Goal: Information Seeking & Learning: Check status

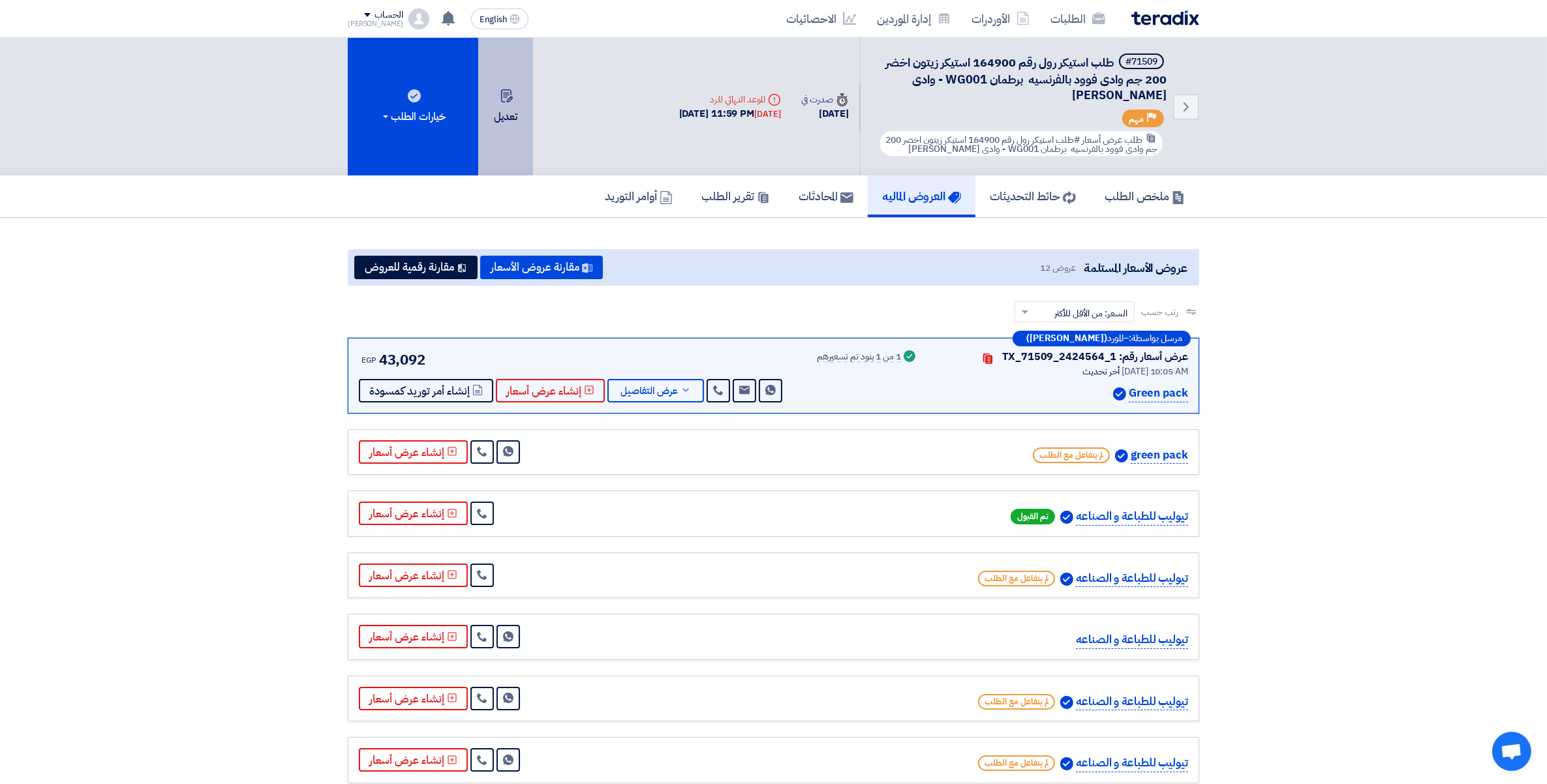
click at [513, 118] on button "تعديل" at bounding box center [506, 107] width 55 height 137
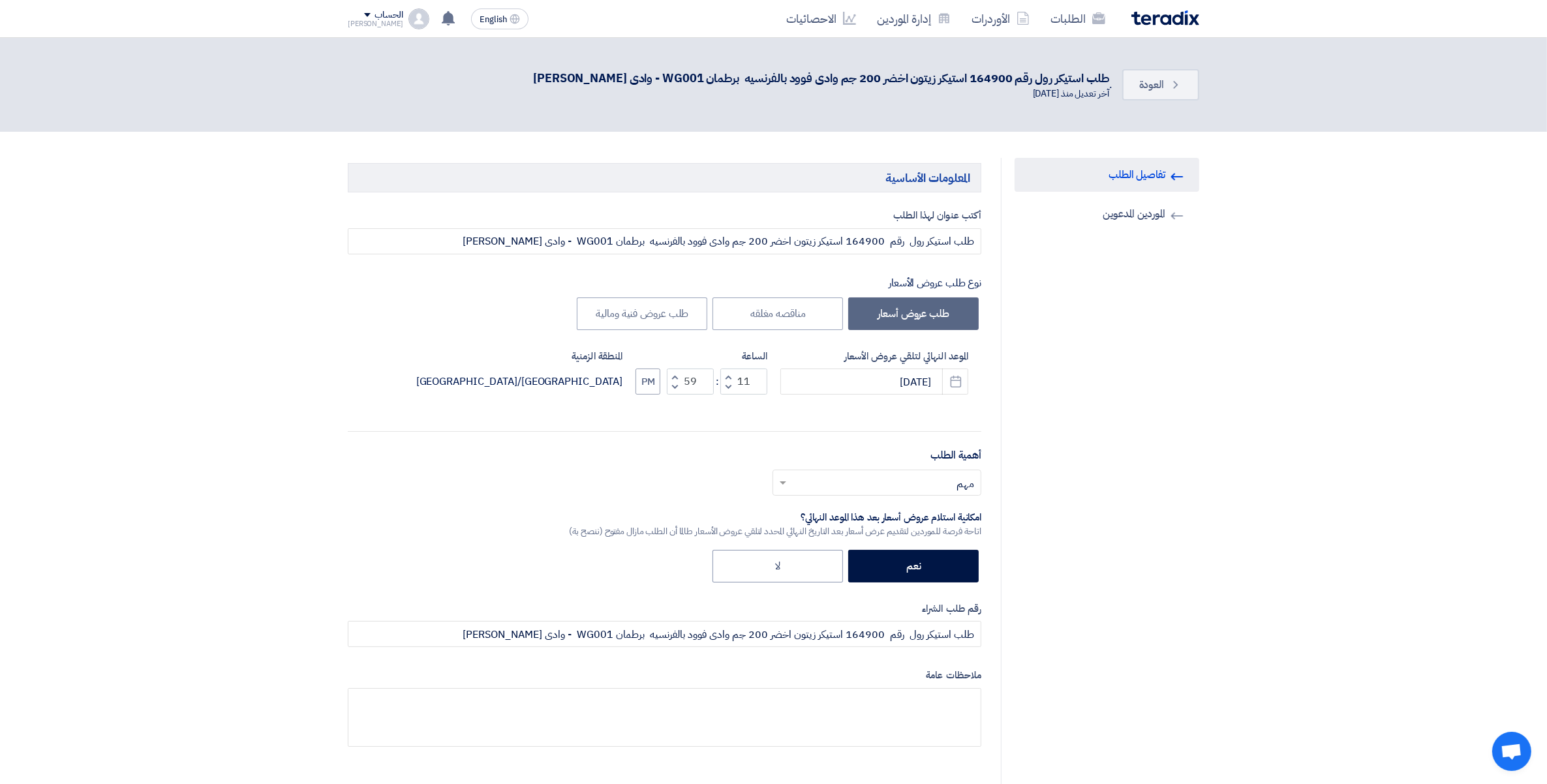
click at [1071, 20] on link "الطلبات" at bounding box center [1078, 19] width 76 height 31
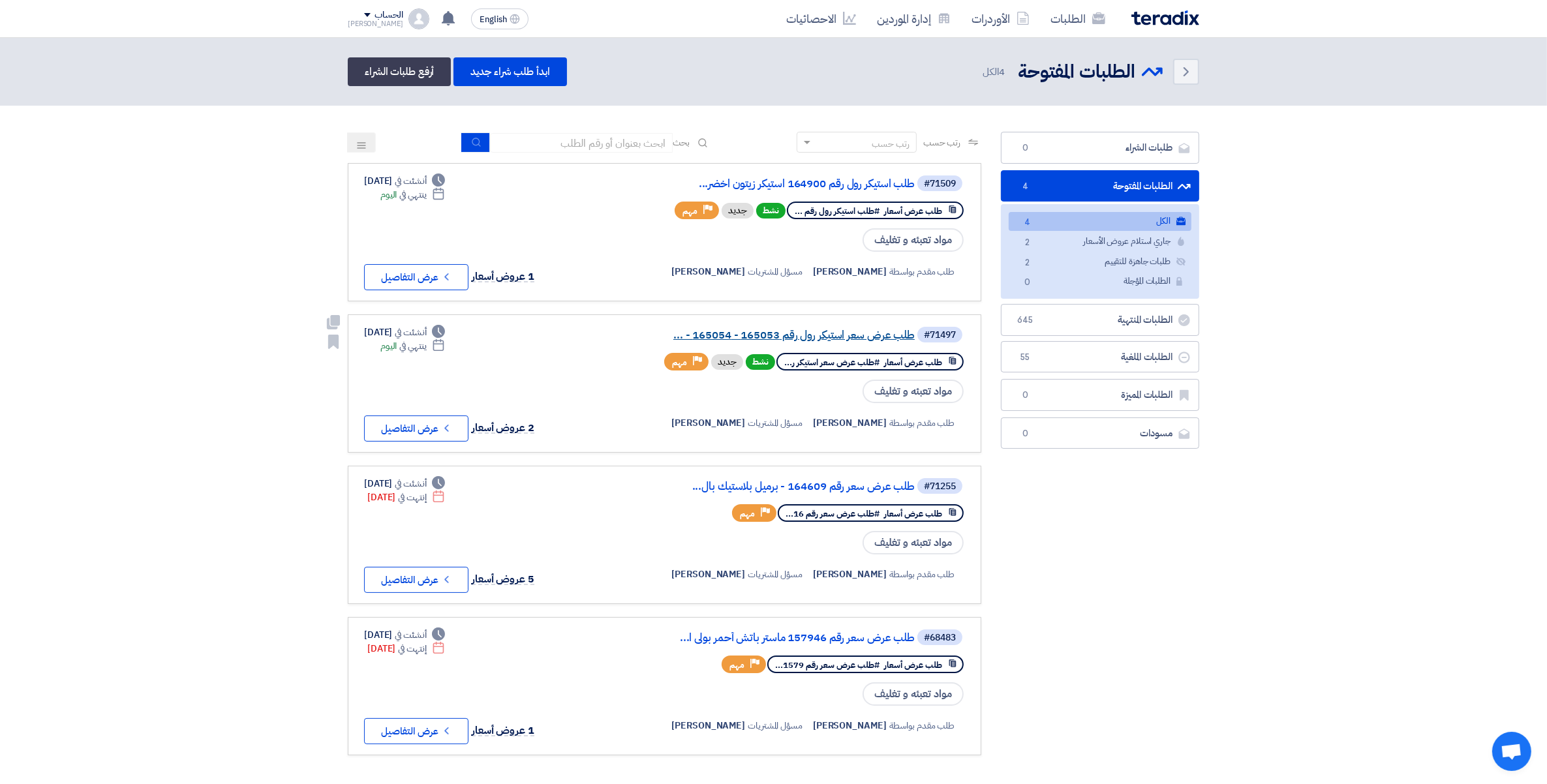
click at [877, 330] on link "طلب عرض سعر استيكر رول رقم 165053 - 165054 - ..." at bounding box center [784, 335] width 261 height 12
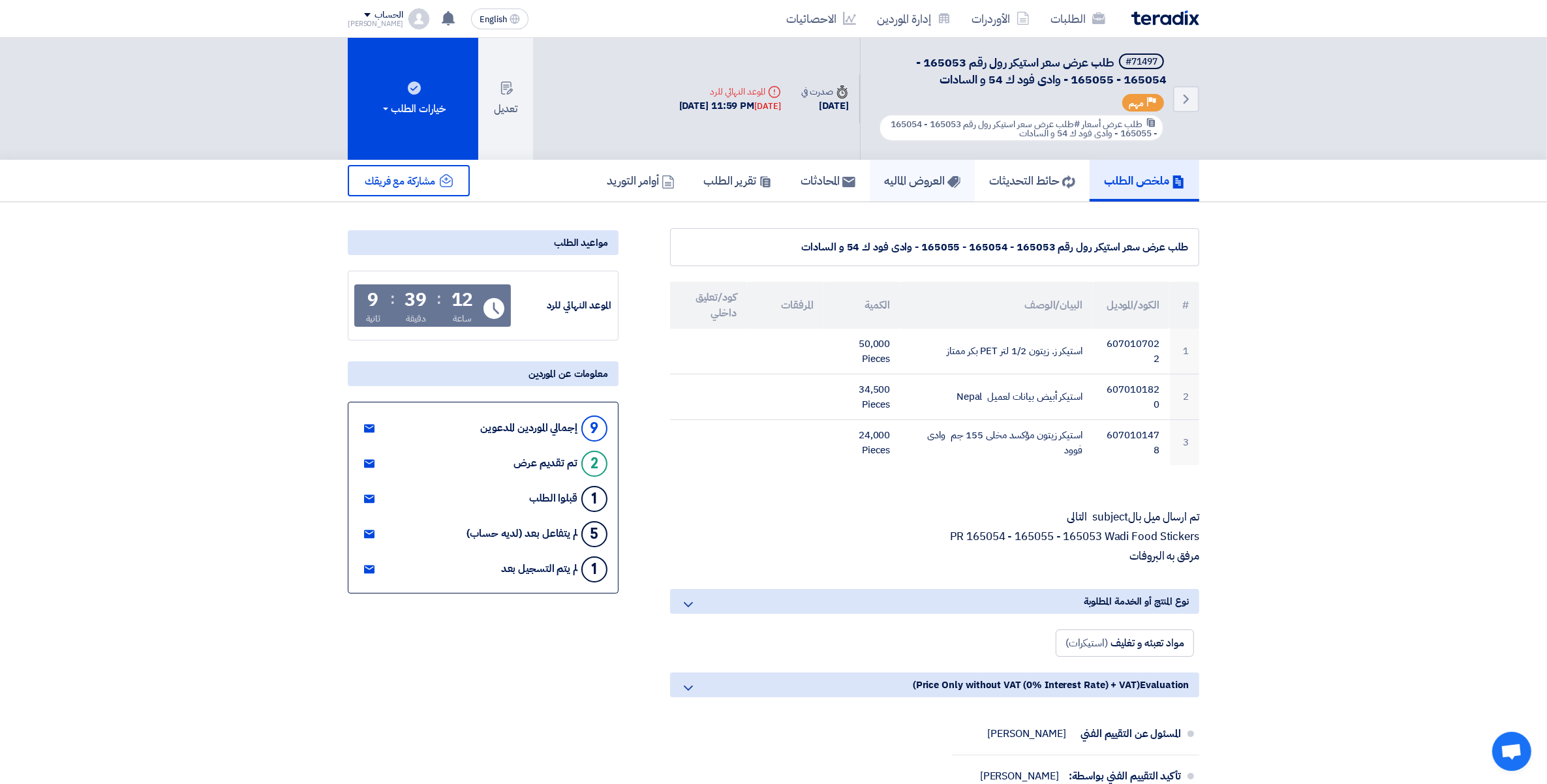
click at [905, 181] on h5 "العروض الماليه" at bounding box center [921, 180] width 76 height 15
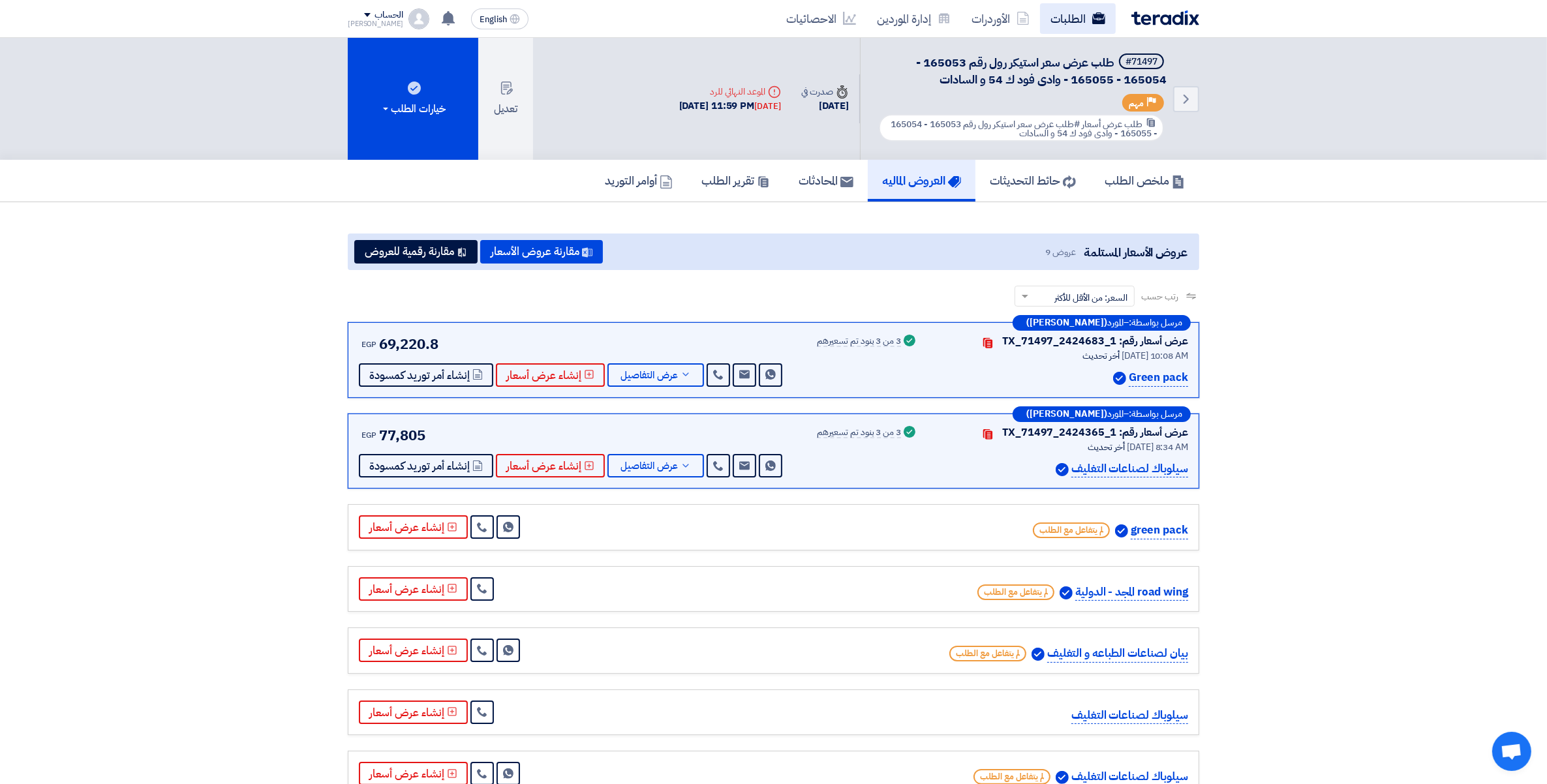
click at [1057, 16] on link "الطلبات" at bounding box center [1078, 19] width 76 height 31
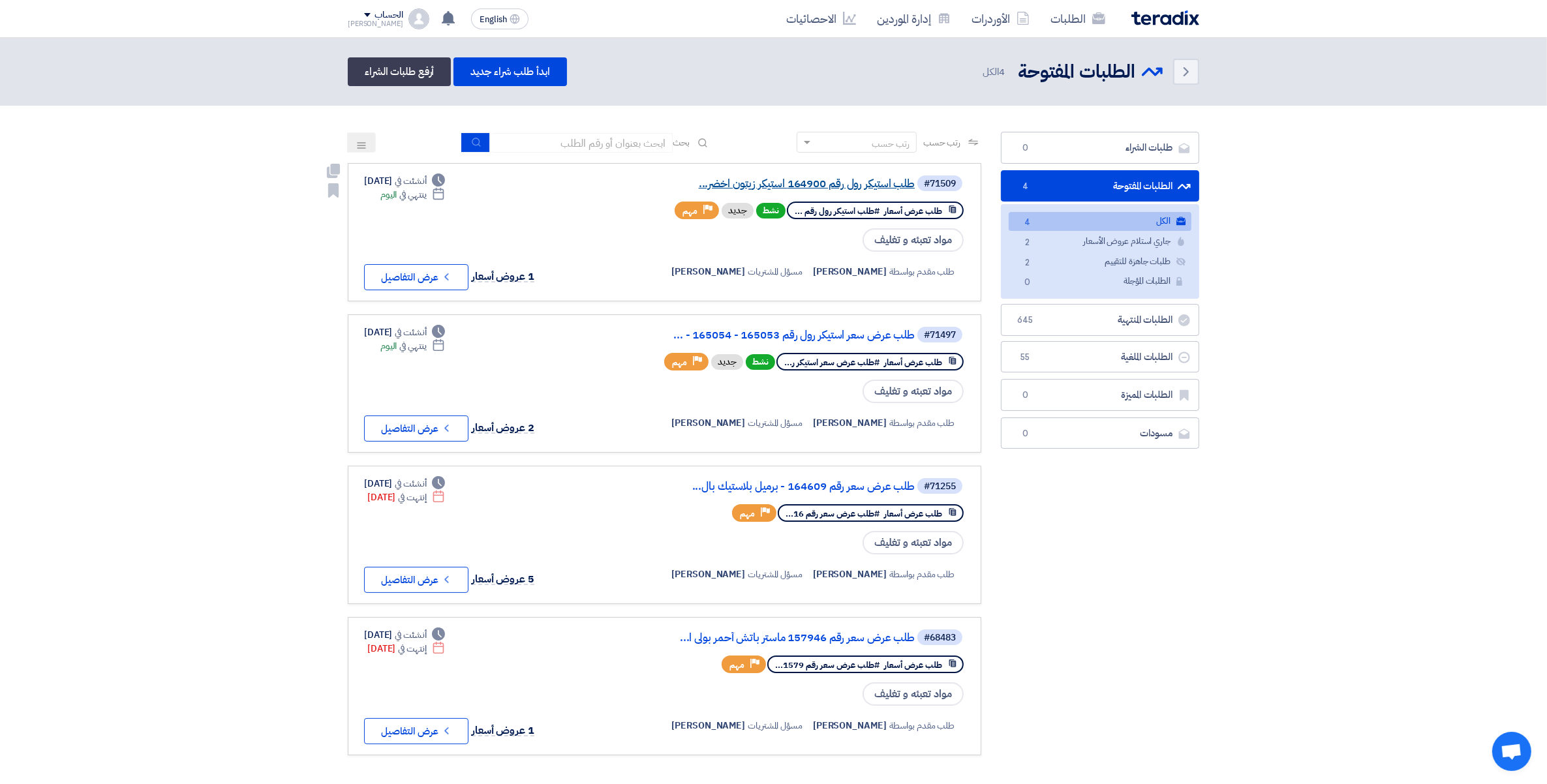
click at [836, 178] on link "طلب استيكر رول رقم 164900 استيكر زيتون اخضر..." at bounding box center [784, 184] width 261 height 12
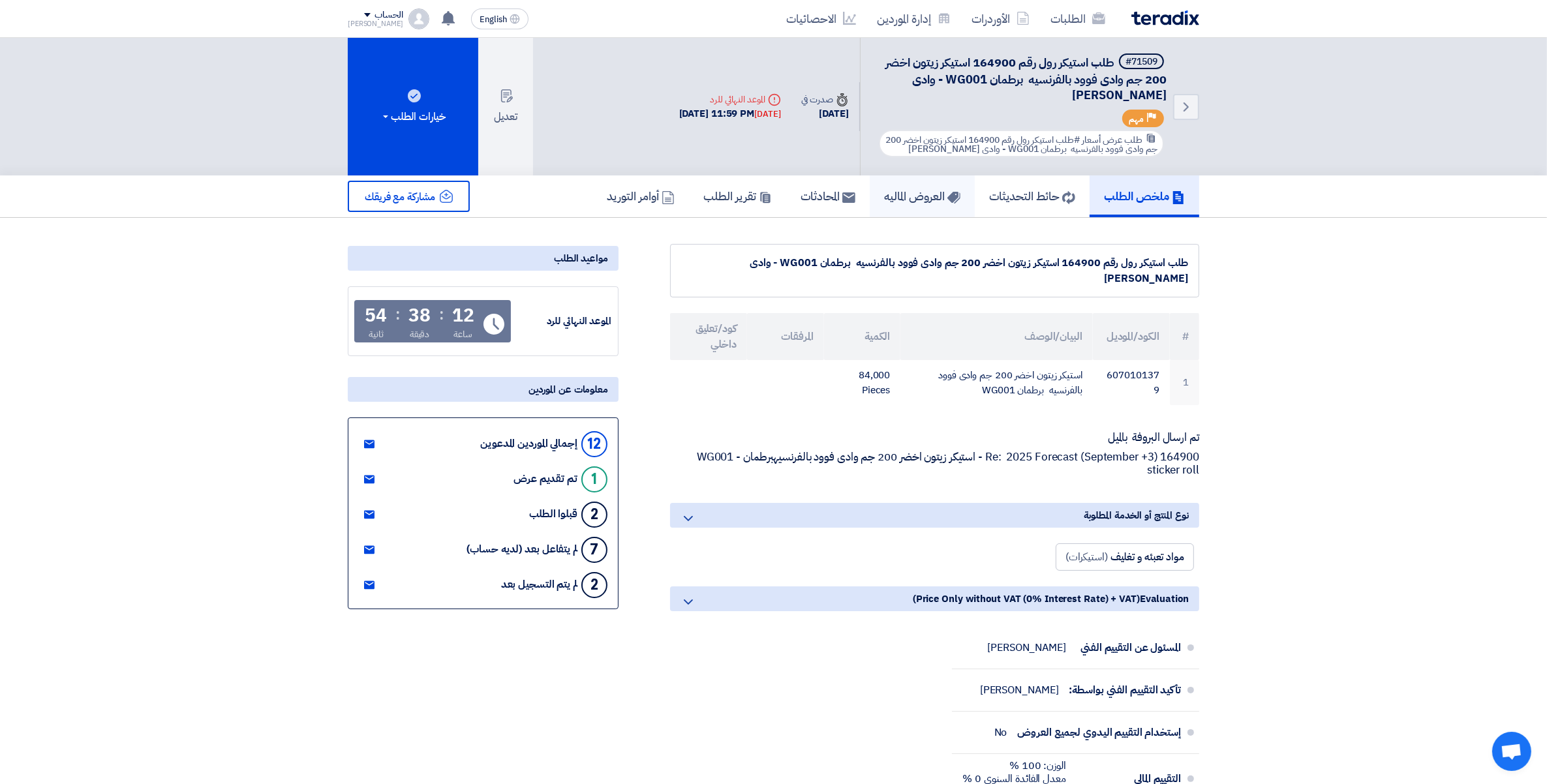
click at [896, 189] on h5 "العروض الماليه" at bounding box center [921, 196] width 76 height 15
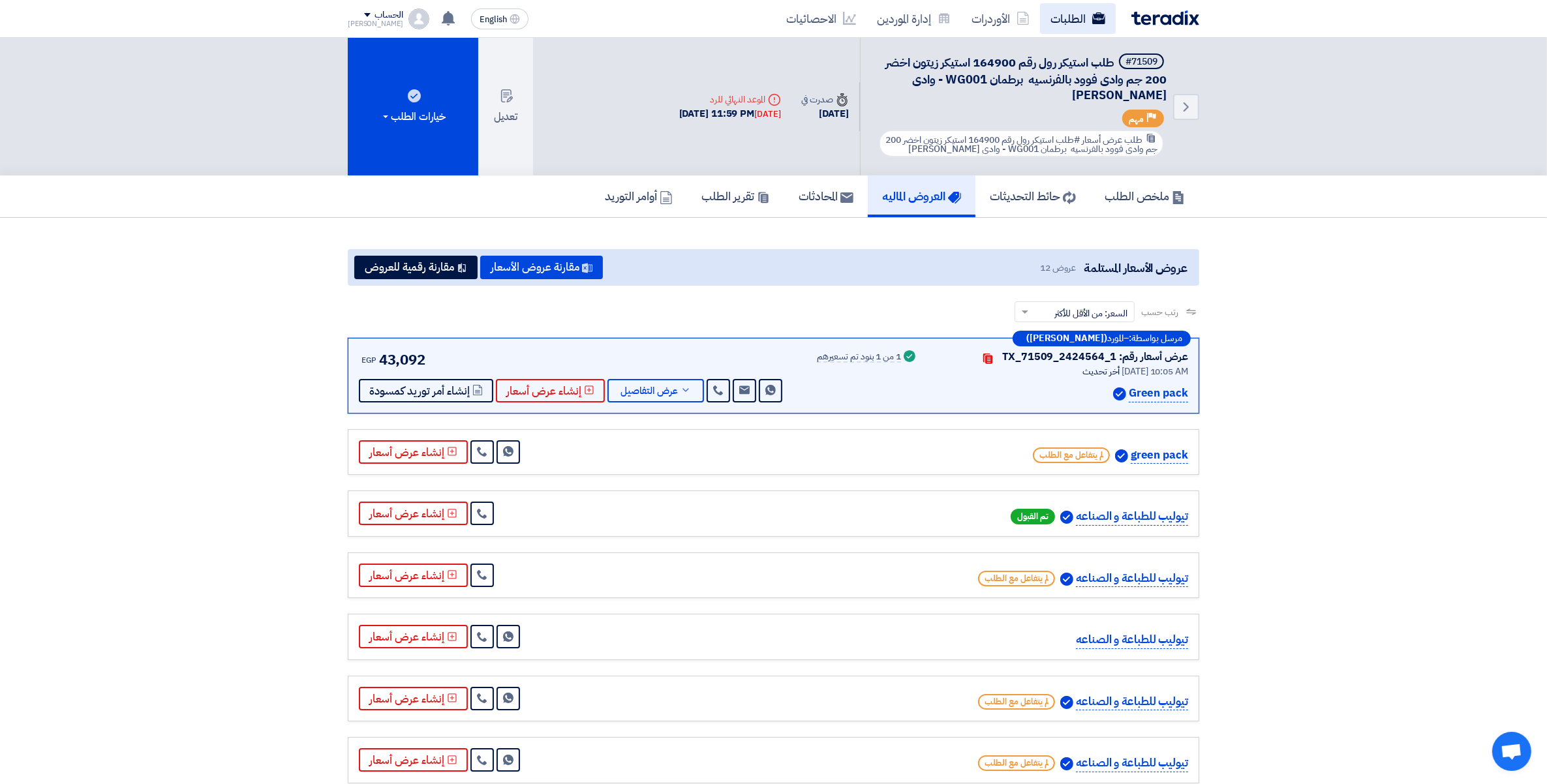
click at [1058, 23] on link "الطلبات" at bounding box center [1078, 19] width 76 height 31
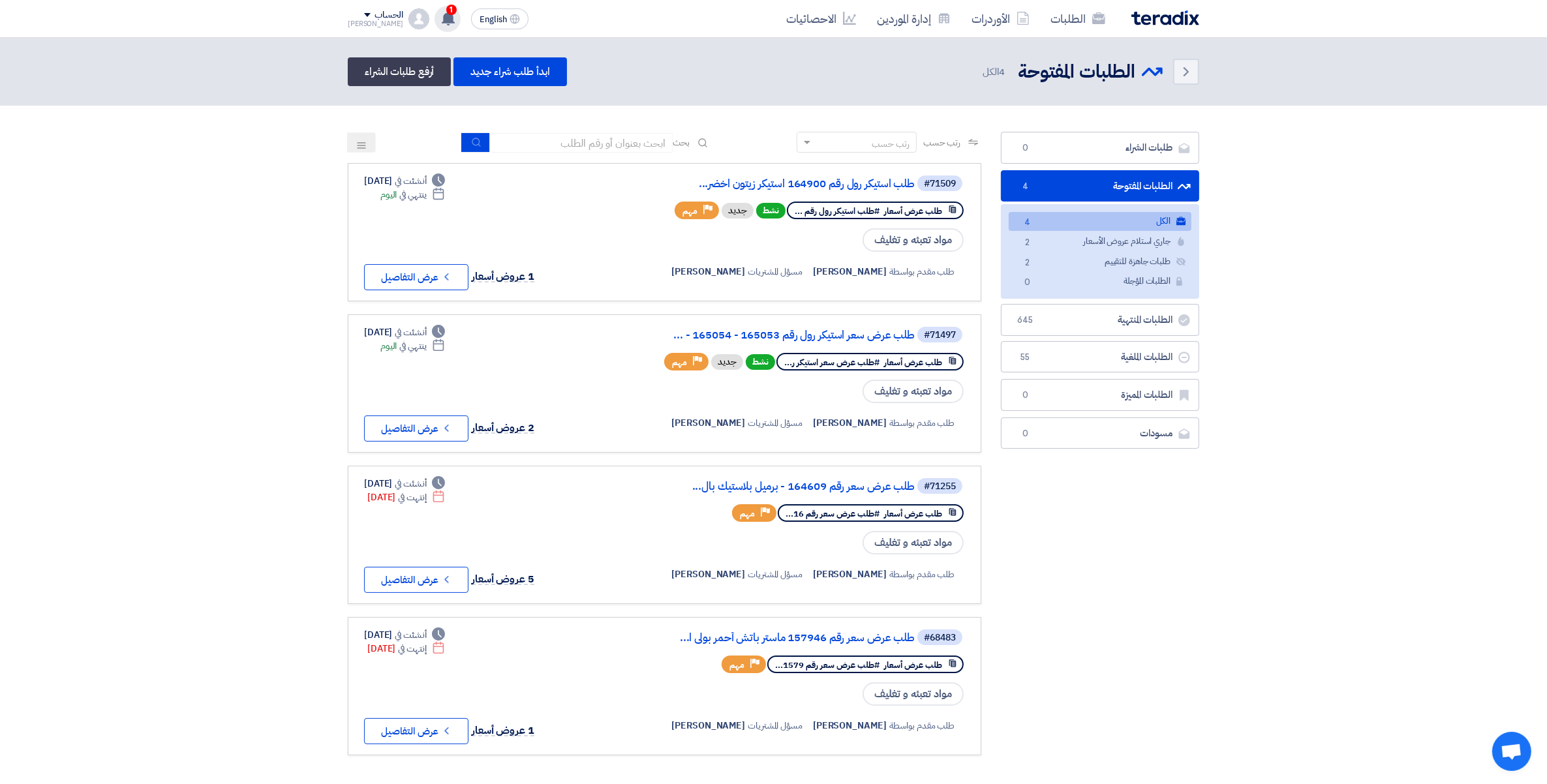
click at [435, 26] on div "1 لقد استلمت عرض سعر بقيمه "42613.2" لطلبك الخاص بشراء."طلب استيكر رول رقم 1649…" at bounding box center [447, 18] width 26 height 26
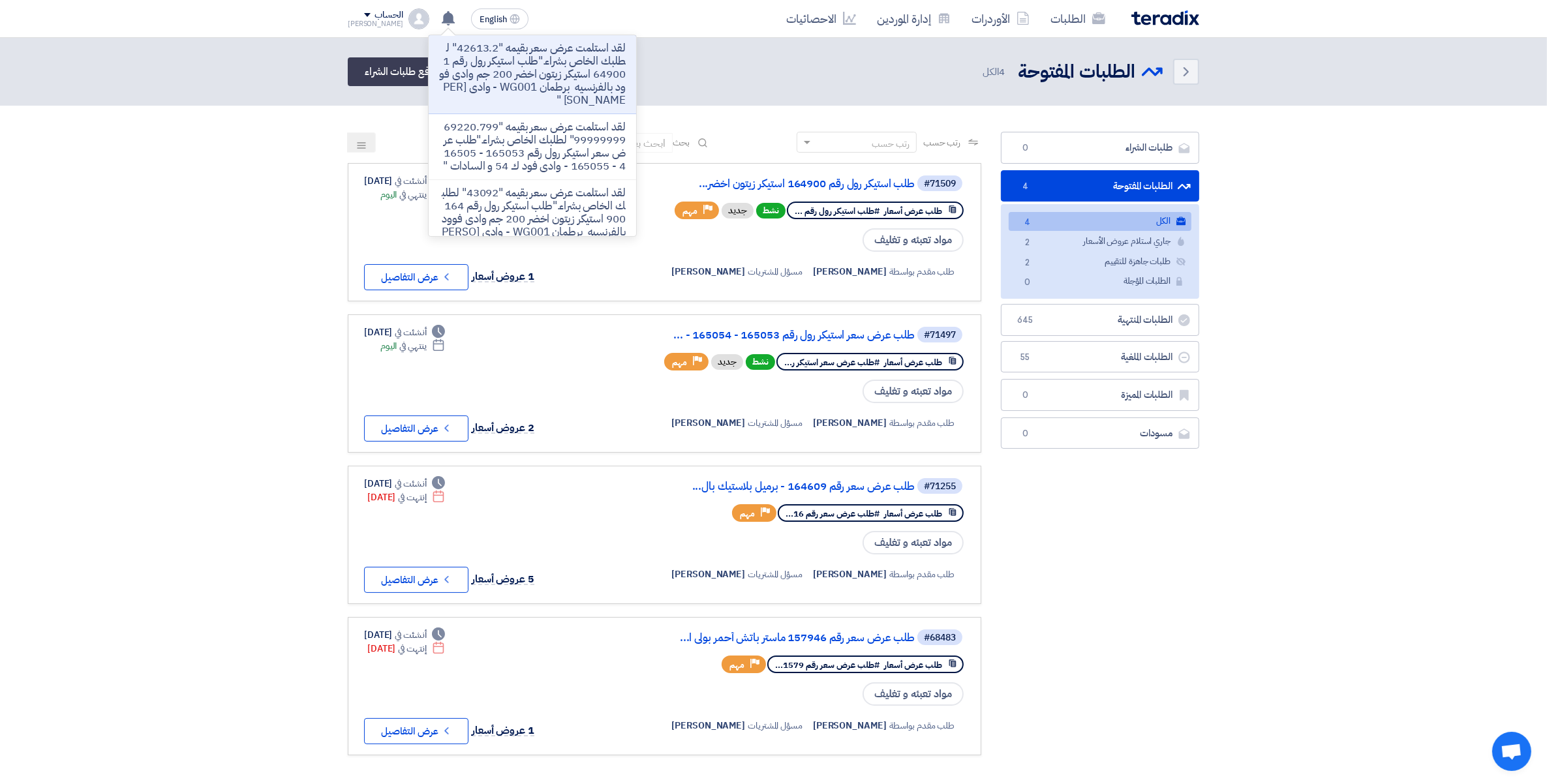
click at [502, 82] on p "لقد استلمت عرض سعر بقيمه "42613.2" لطلبك الخاص بشراء."طلب استيكر رول رقم 164900…" at bounding box center [532, 74] width 187 height 65
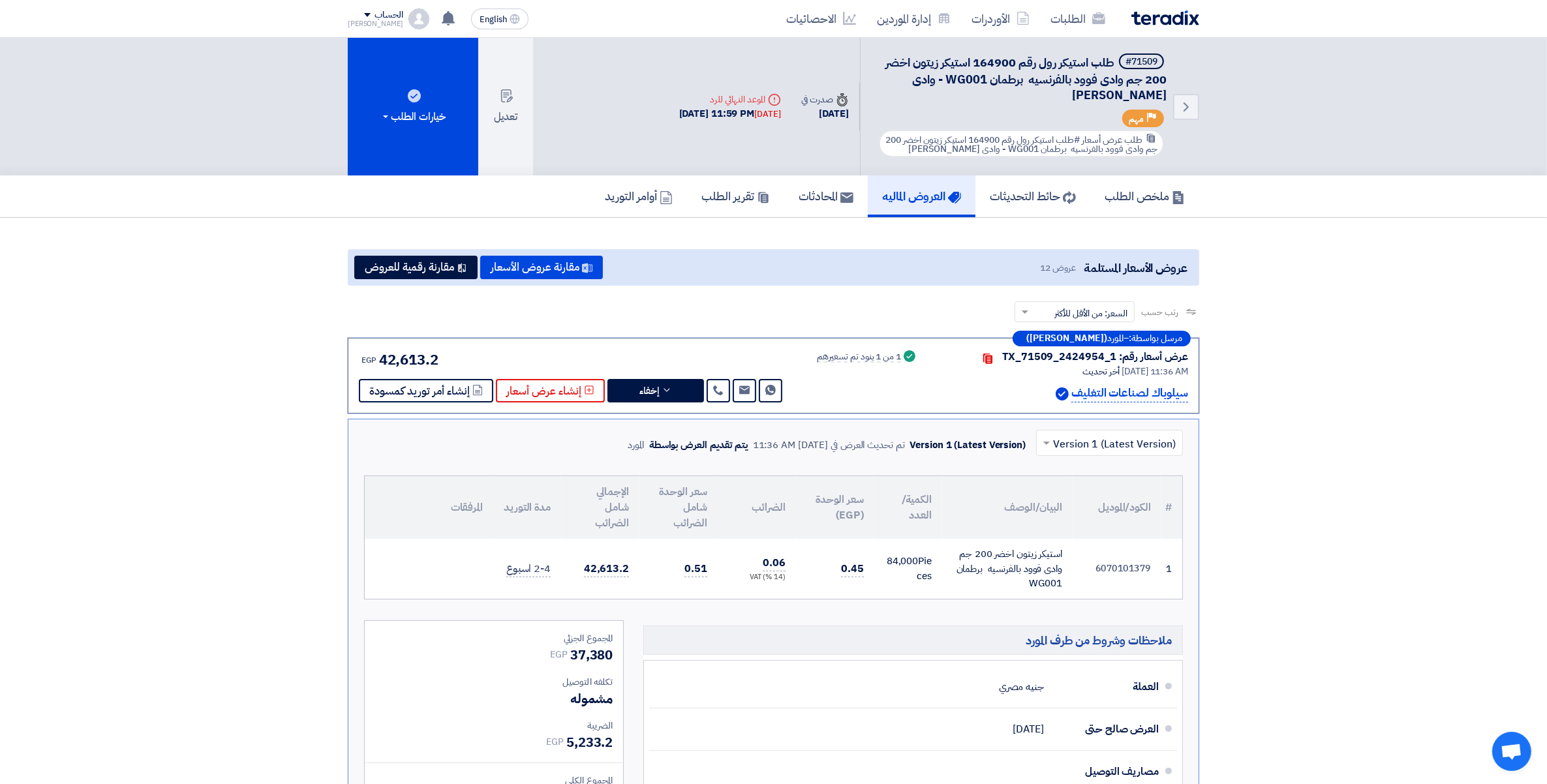
scroll to position [114, 0]
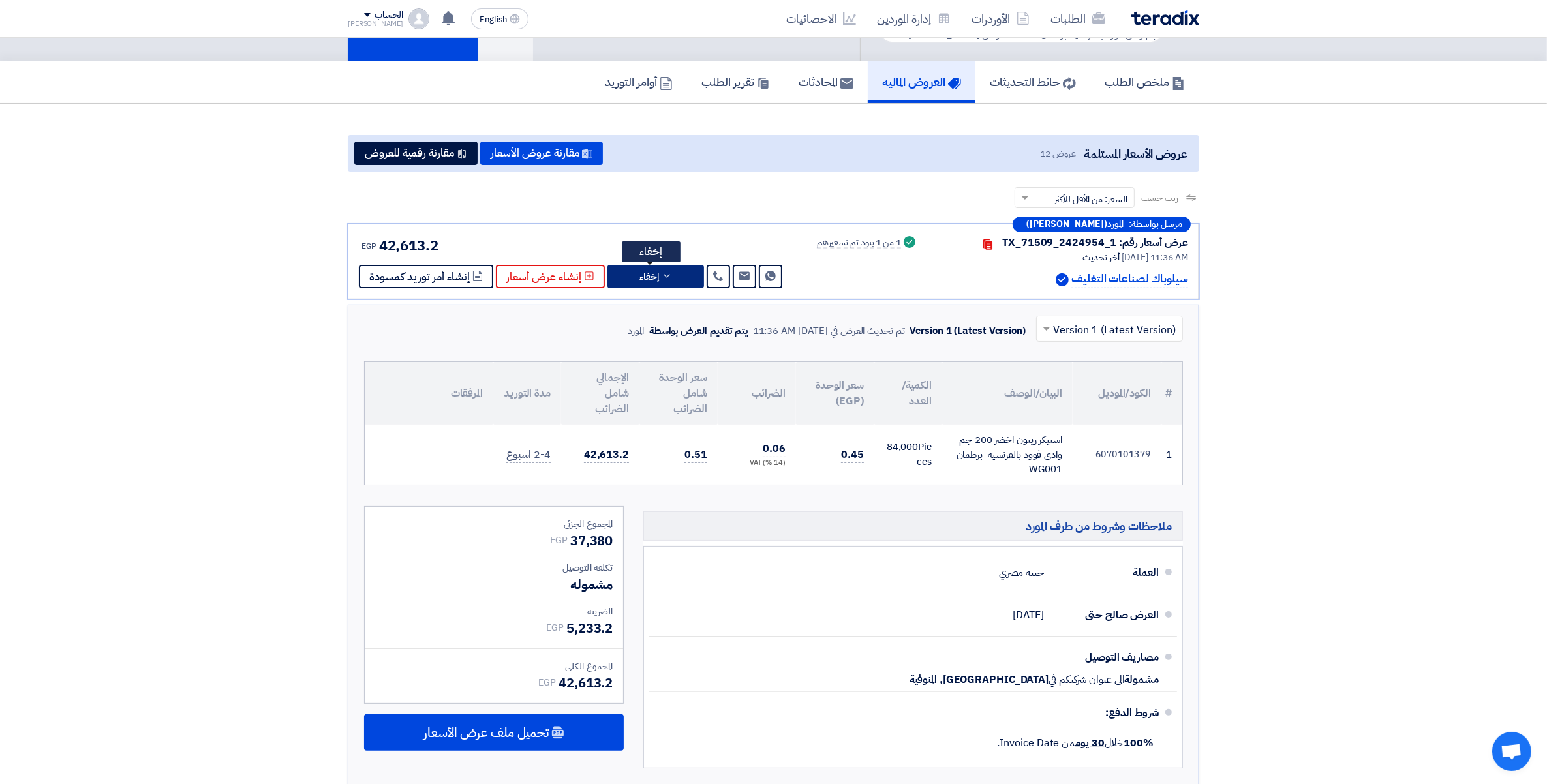
click at [677, 269] on button "إخفاء" at bounding box center [656, 276] width 97 height 23
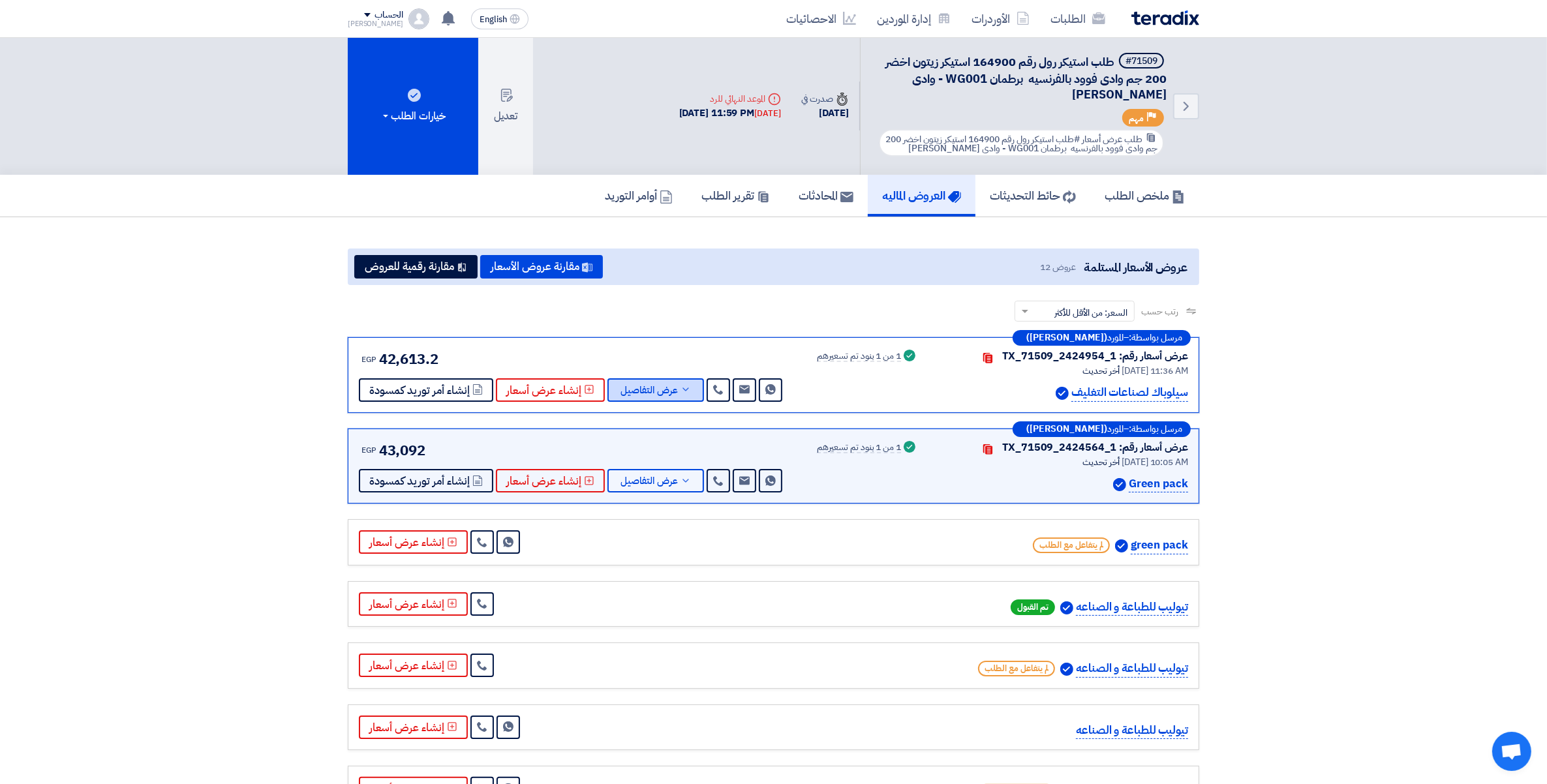
scroll to position [0, 0]
click at [1075, 25] on link "الطلبات" at bounding box center [1078, 19] width 76 height 31
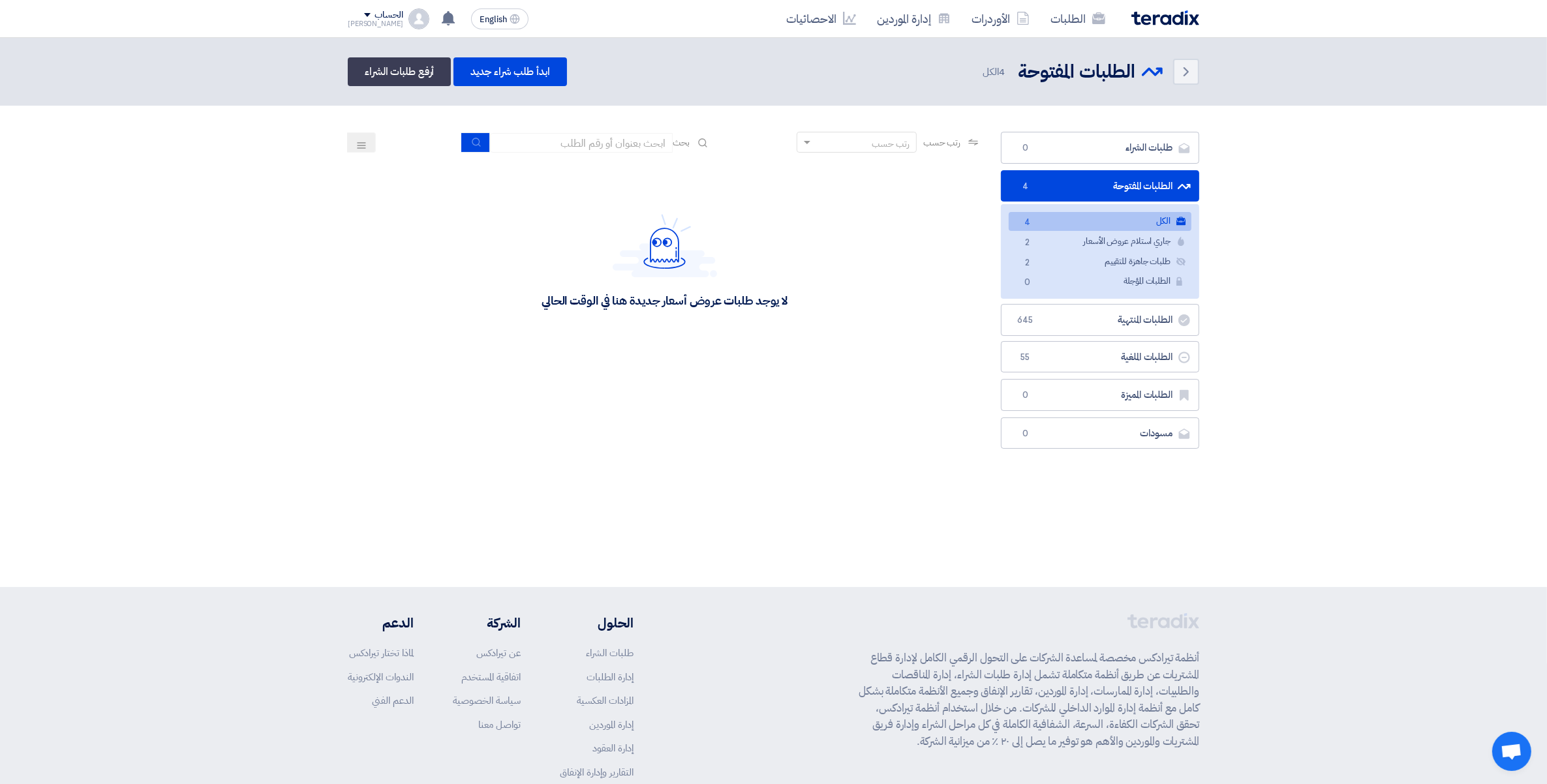
click at [374, 14] on div "الحساب" at bounding box center [389, 15] width 28 height 11
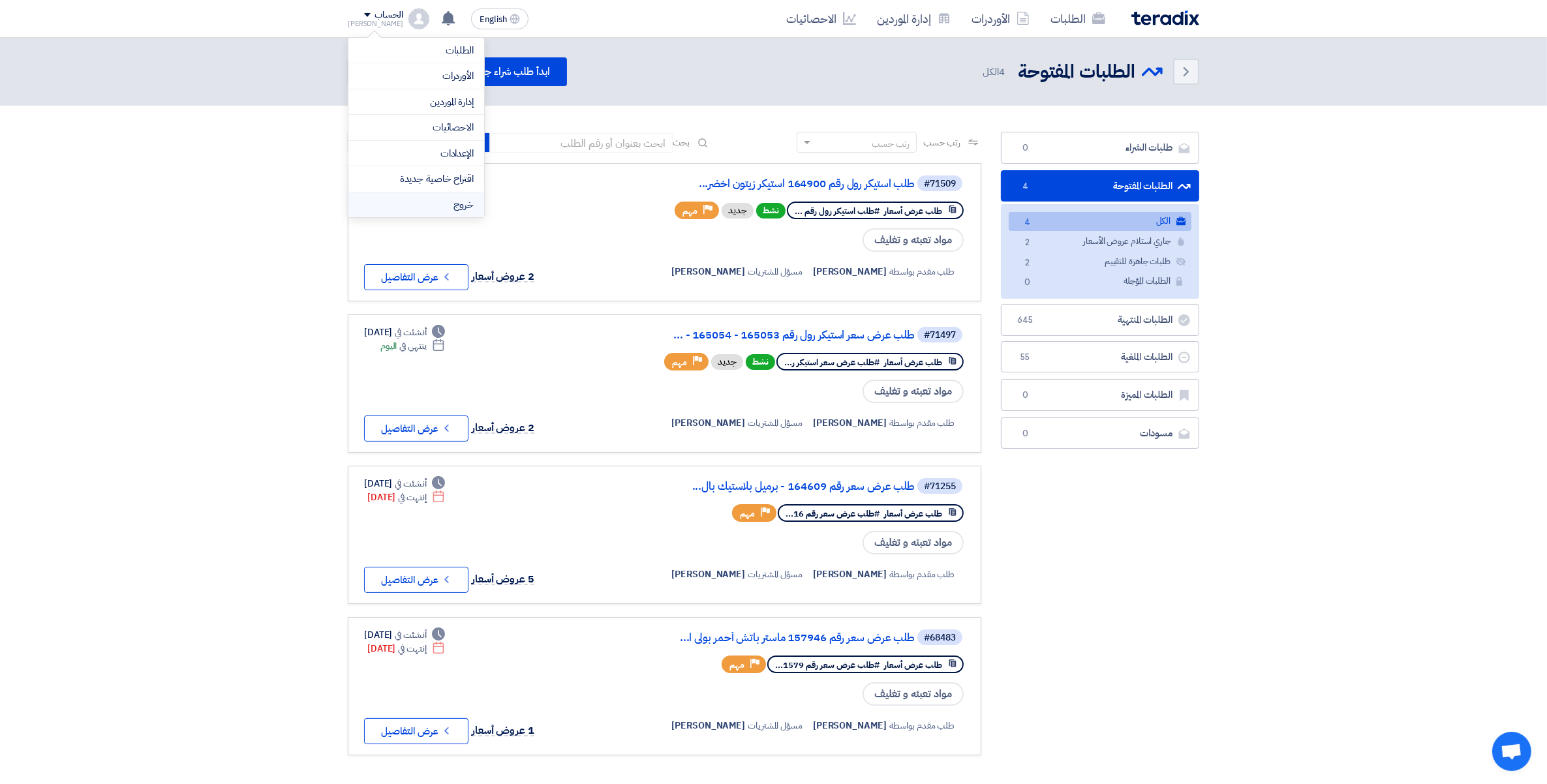
click at [444, 210] on li "خروج" at bounding box center [416, 205] width 135 height 25
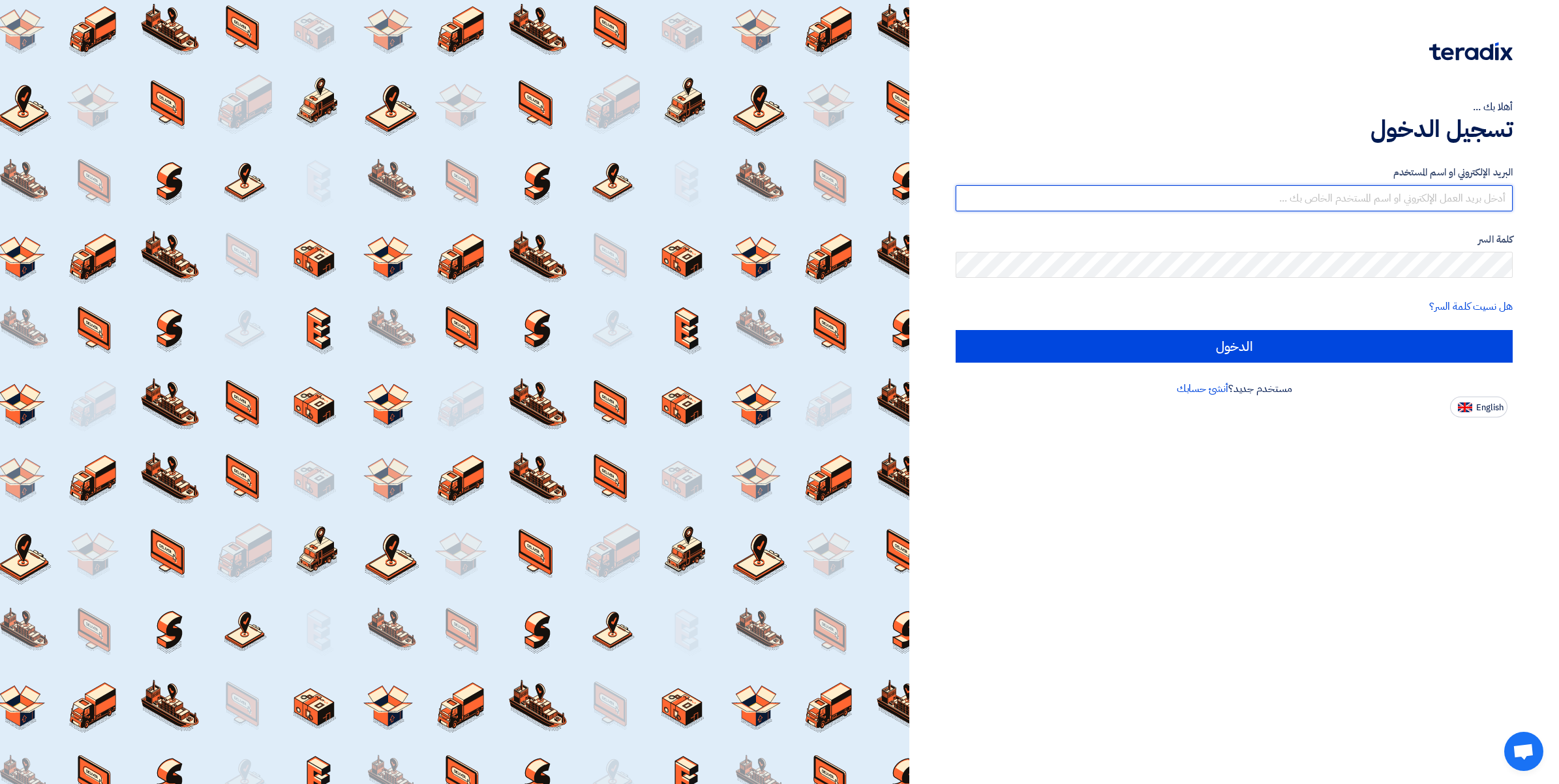
type input "[PERSON_NAME][EMAIL_ADDRESS][DOMAIN_NAME]"
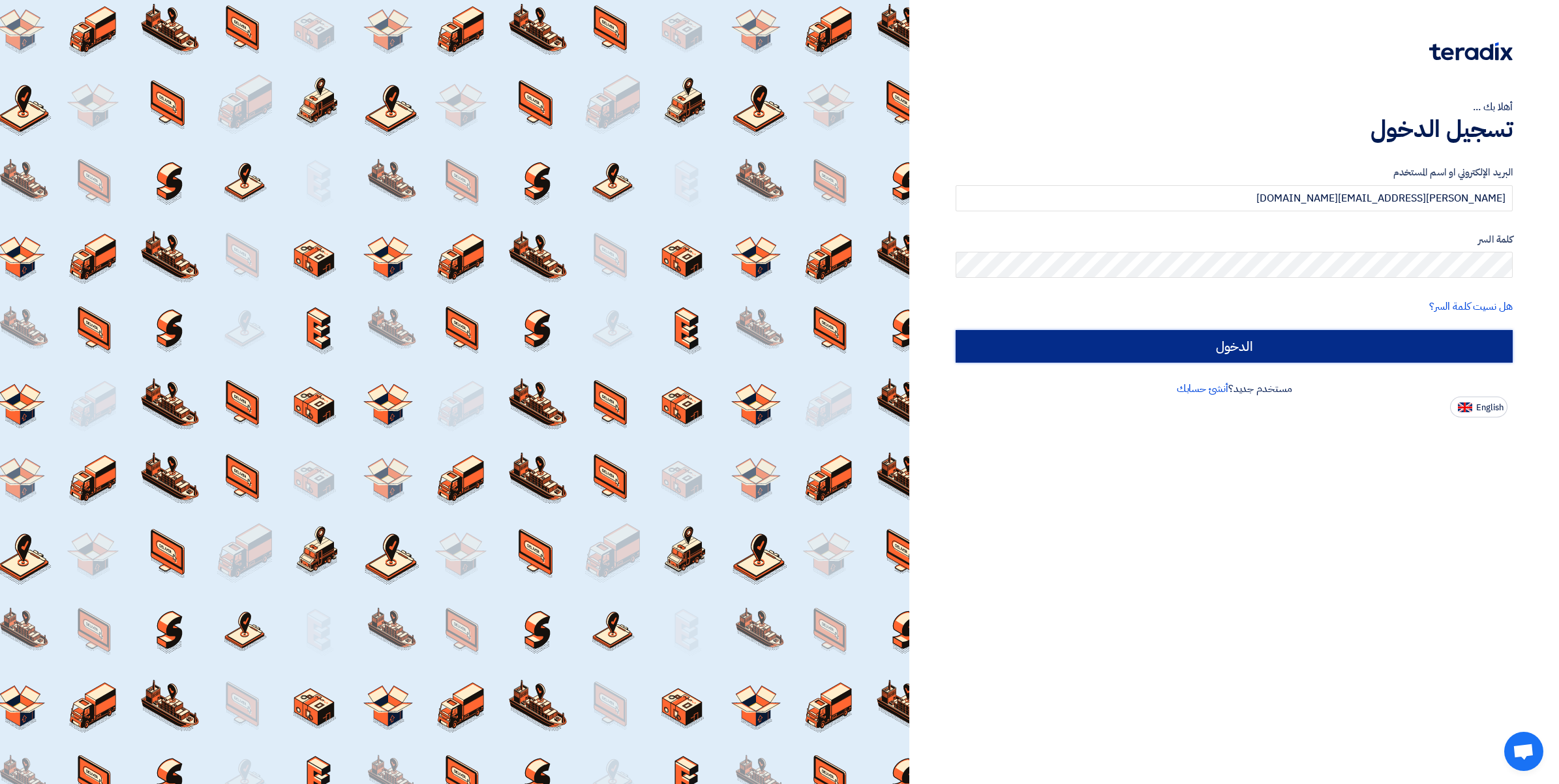
click at [1223, 337] on input "الدخول" at bounding box center [1234, 346] width 557 height 33
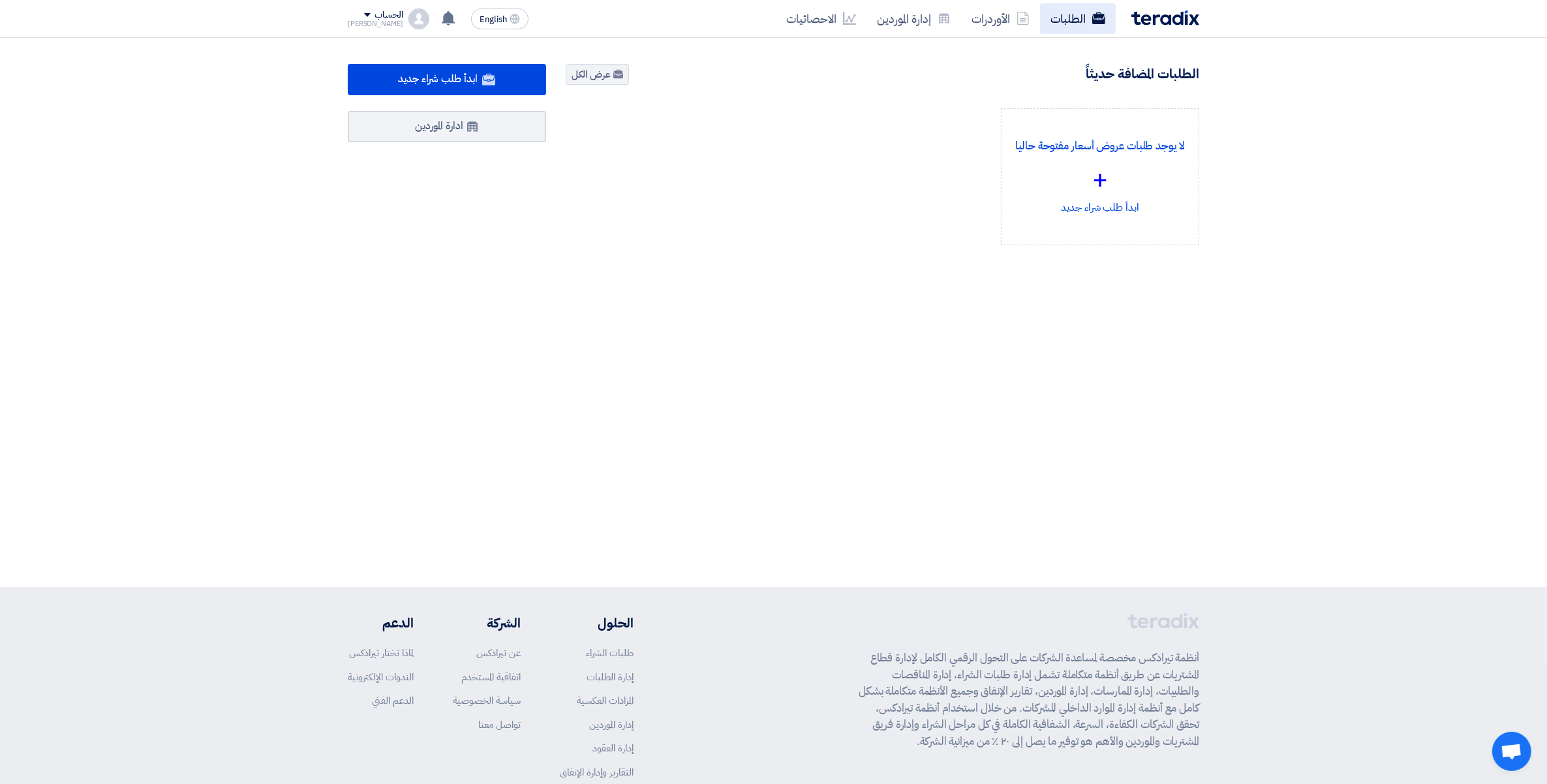
click at [1051, 30] on link "الطلبات" at bounding box center [1078, 19] width 76 height 31
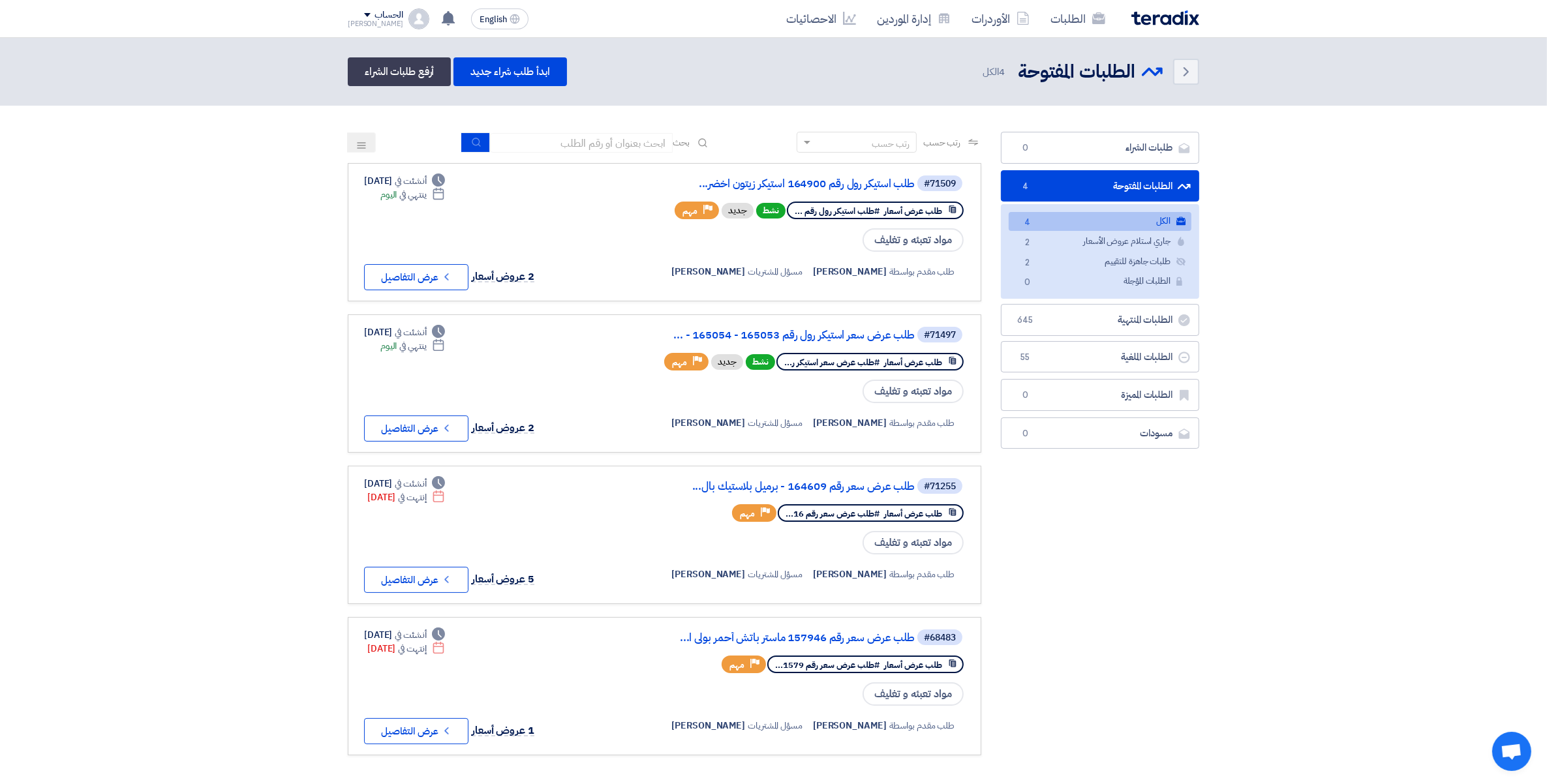
click at [140, 289] on section "طلبات الشراء طلبات الشراء 0 الطلبات المفتوحة الطلبات المفتوحة 4 الكل الكل 4 جار…" at bounding box center [774, 450] width 1547 height 689
